Goal: Check status: Check status

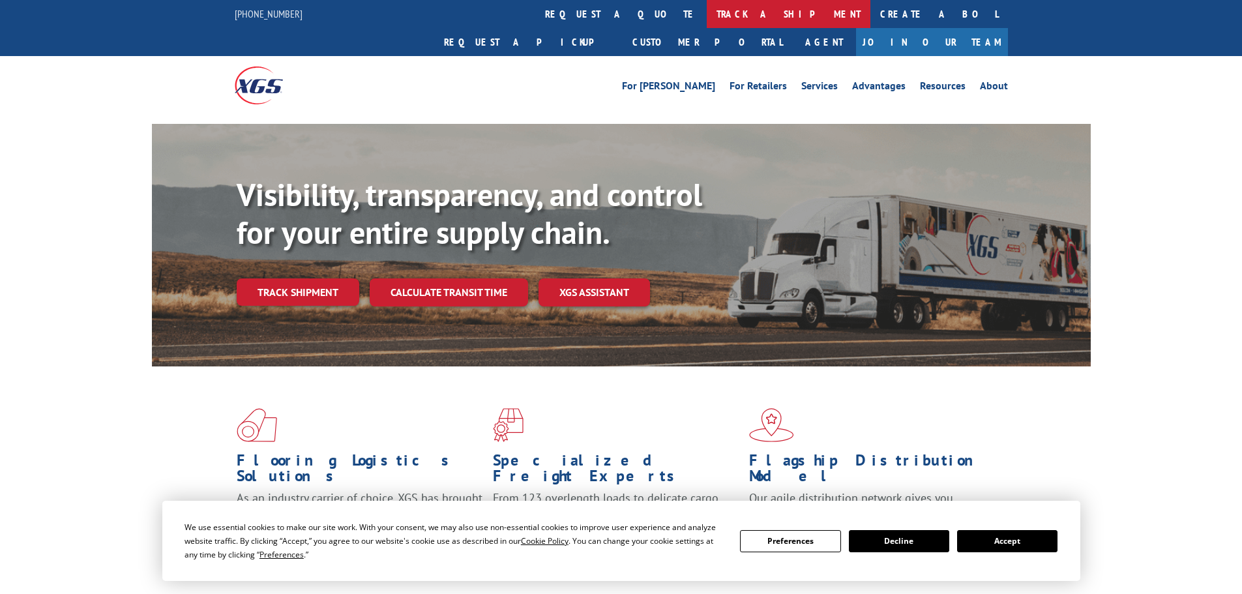
click at [707, 4] on link "track a shipment" at bounding box center [789, 14] width 164 height 28
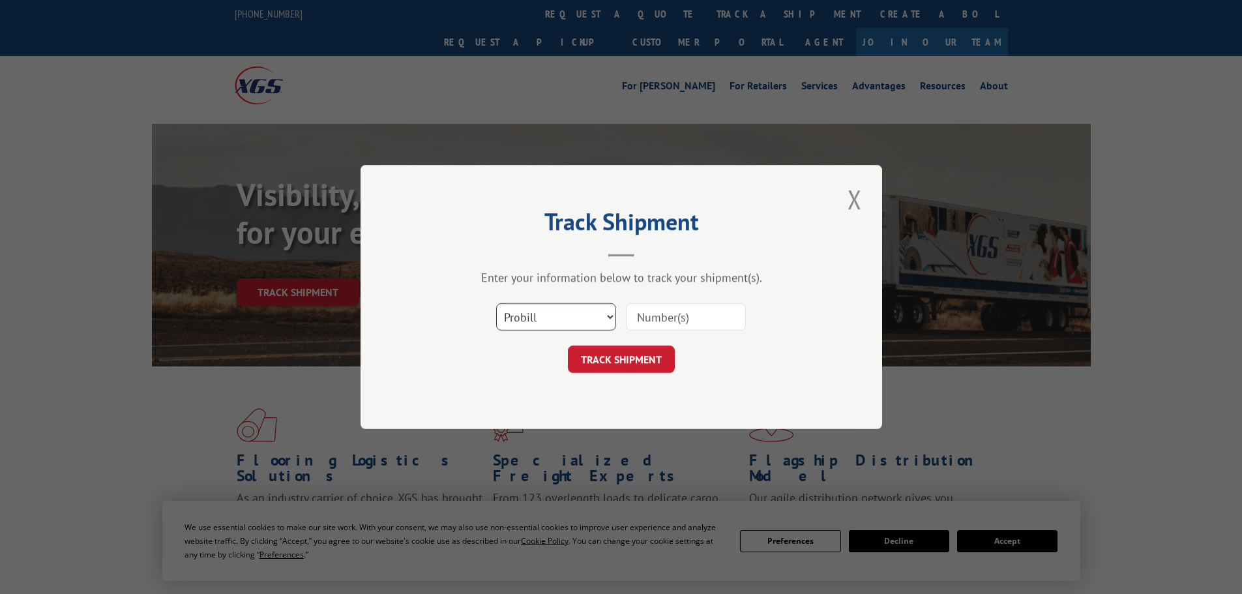
click at [568, 321] on select "Select category... Probill BOL PO" at bounding box center [556, 316] width 120 height 27
select select "bol"
click at [496, 303] on select "Select category... Probill BOL PO" at bounding box center [556, 316] width 120 height 27
click at [651, 318] on input at bounding box center [686, 316] width 120 height 27
paste input "4741085"
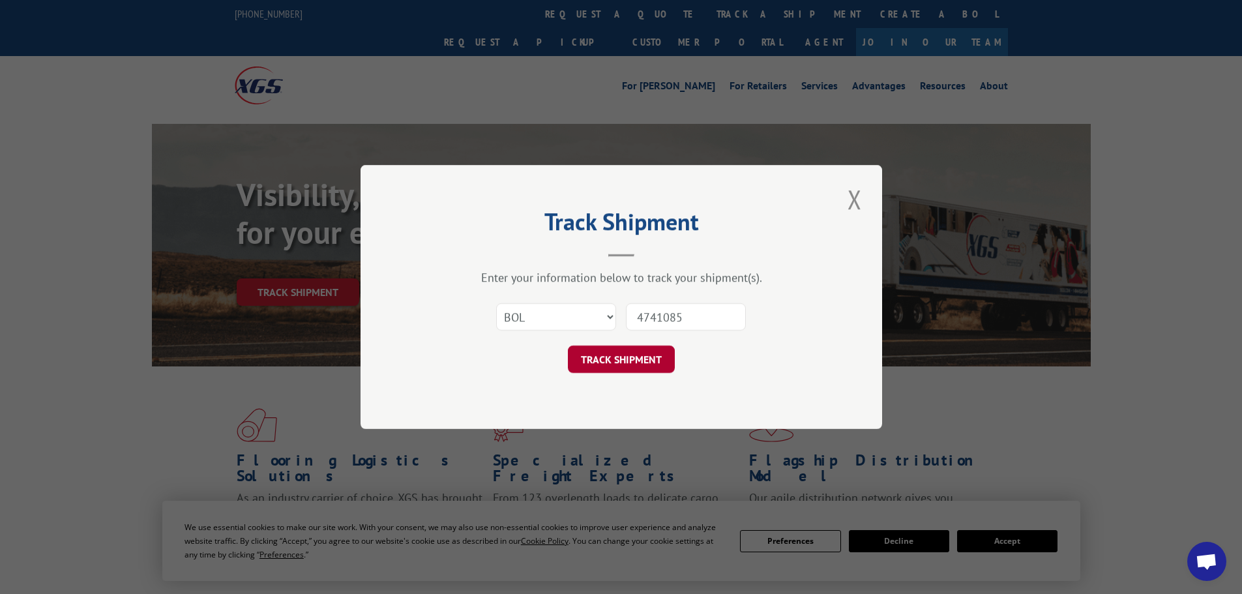
type input "4741085"
click at [594, 358] on button "TRACK SHIPMENT" at bounding box center [621, 359] width 107 height 27
